Goal: Find specific page/section: Find specific page/section

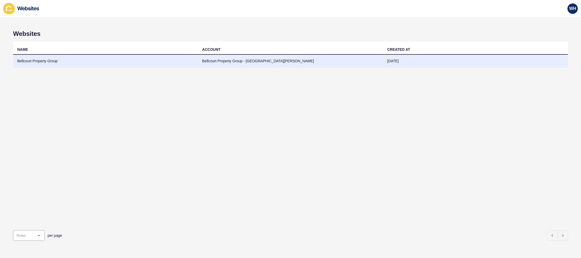
click at [198, 58] on td "Bellcourt Property Group" at bounding box center [105, 61] width 185 height 13
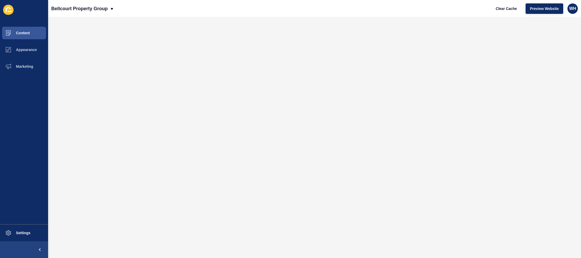
click at [22, 33] on span "Content" at bounding box center [14, 33] width 31 height 4
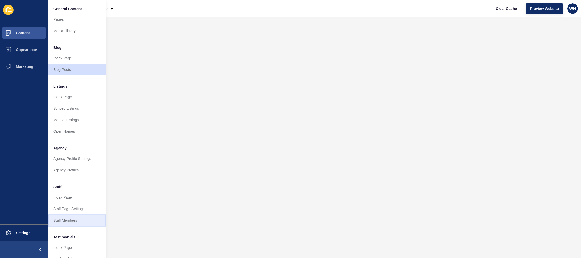
click at [73, 217] on link "Staff Members" at bounding box center [77, 220] width 58 height 12
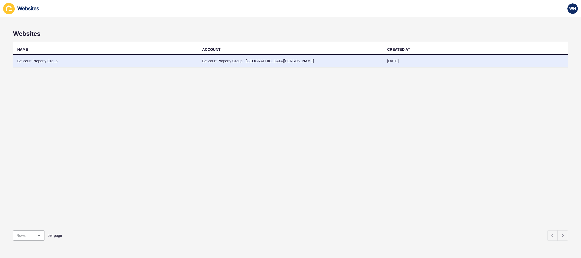
click at [59, 62] on td "Bellcourt Property Group" at bounding box center [105, 61] width 185 height 13
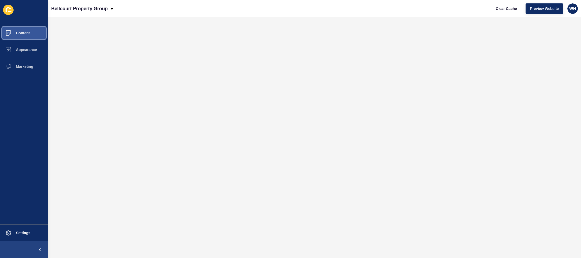
click at [25, 32] on span "Content" at bounding box center [14, 33] width 31 height 4
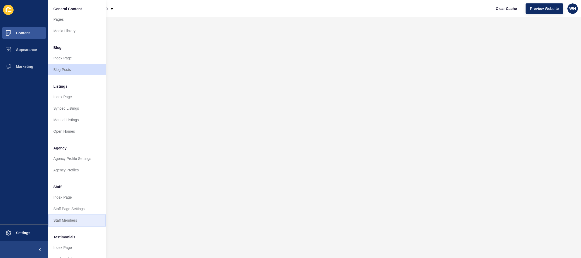
click at [67, 221] on link "Staff Members" at bounding box center [77, 220] width 58 height 12
